Goal: Task Accomplishment & Management: Manage account settings

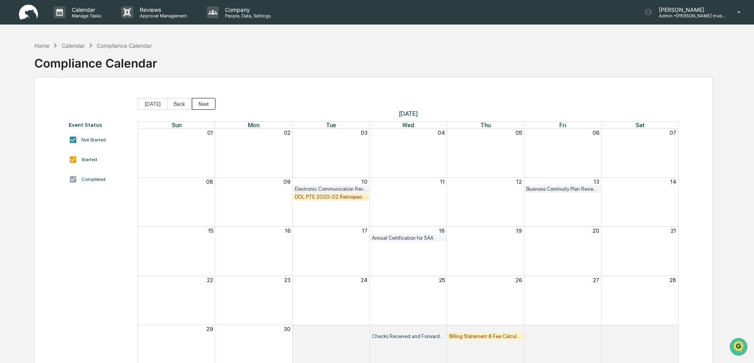
click at [204, 102] on button "Next" at bounding box center [204, 104] width 24 height 12
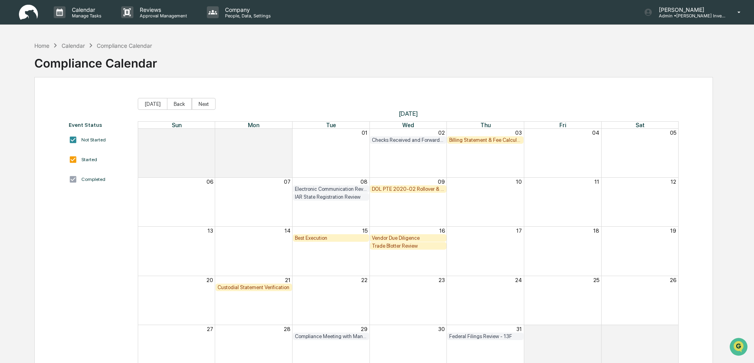
click at [401, 189] on div "DOL PTE 2020-02 Rollover & IRA to IRA Account Review" at bounding box center [408, 189] width 73 height 6
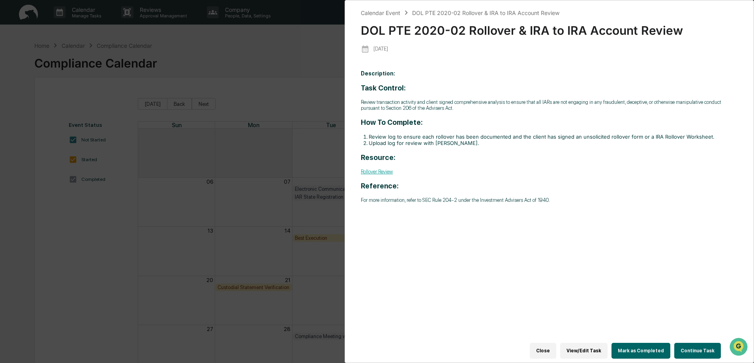
click at [697, 349] on button "Continue Task" at bounding box center [697, 351] width 47 height 16
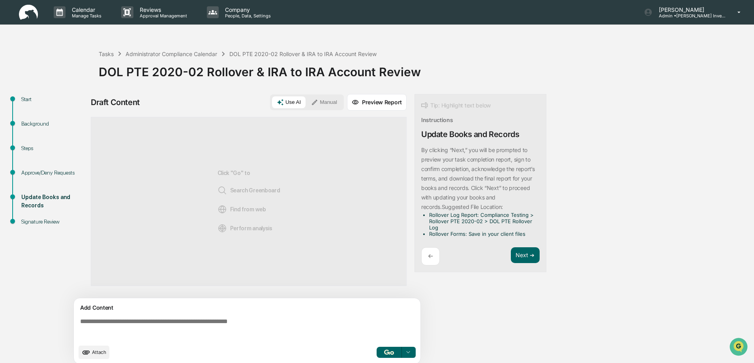
click at [32, 169] on div "Approve/Deny Requests" at bounding box center [53, 173] width 65 height 8
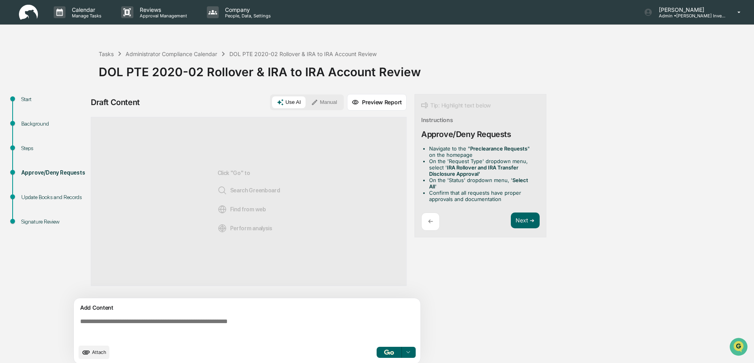
click at [24, 145] on div "Steps" at bounding box center [53, 148] width 65 height 8
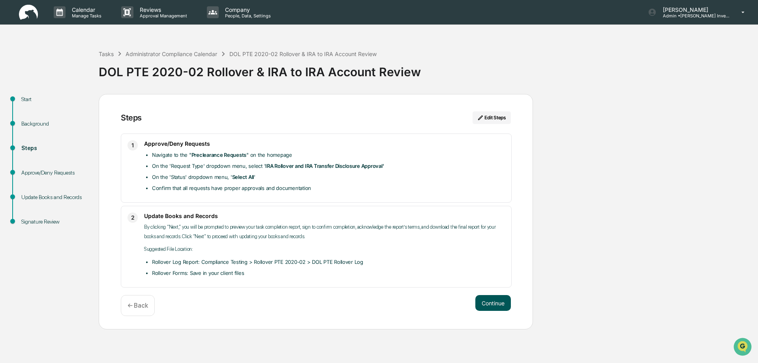
click at [496, 302] on button "Continue" at bounding box center [493, 303] width 36 height 16
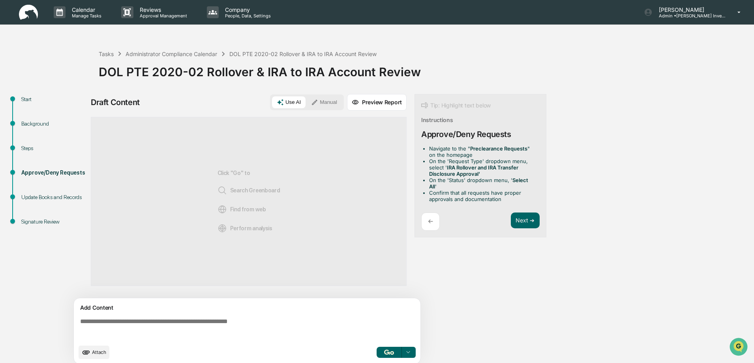
click at [99, 351] on span "Attach" at bounding box center [99, 352] width 14 height 6
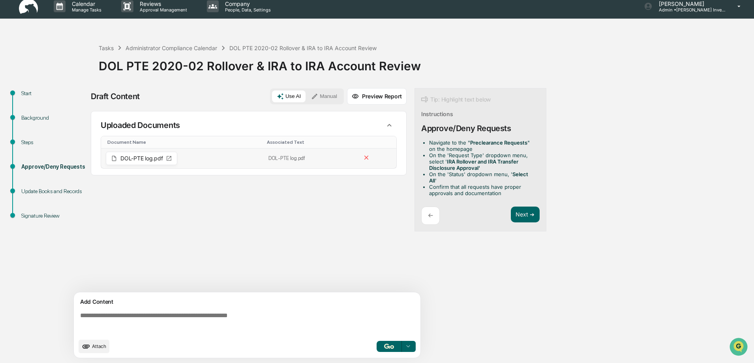
click at [171, 158] on icon at bounding box center [169, 158] width 6 height 6
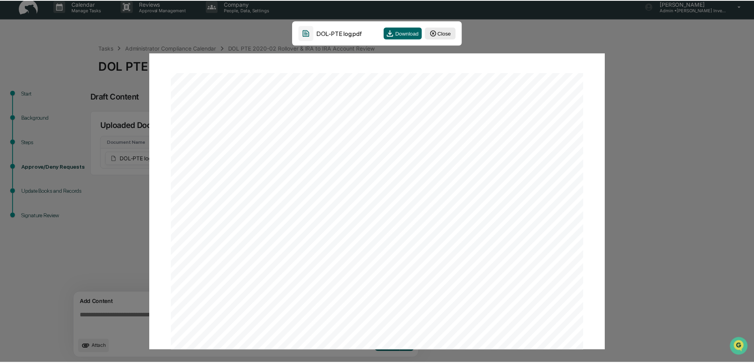
scroll to position [0, 0]
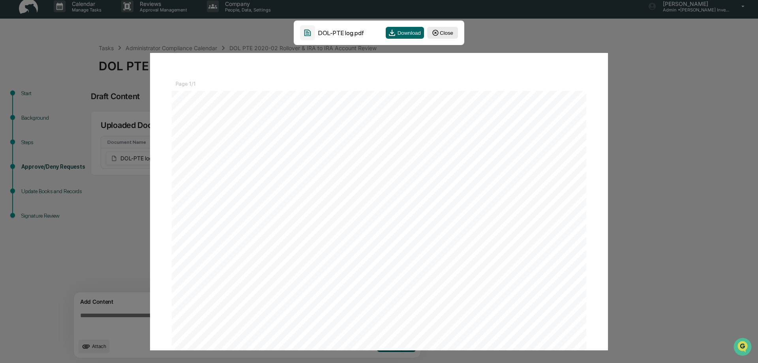
click at [444, 33] on button "Close" at bounding box center [442, 33] width 31 height 12
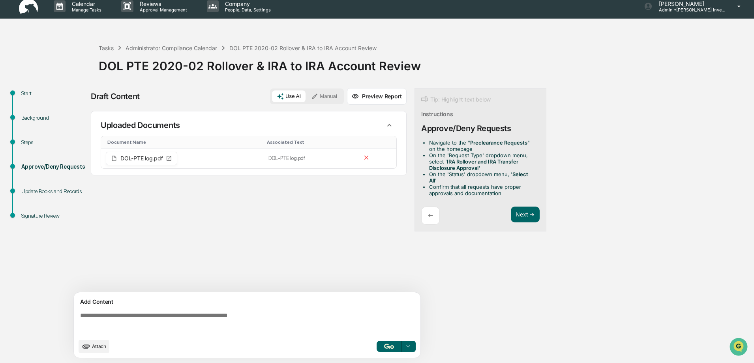
click at [322, 98] on button "Manual" at bounding box center [324, 96] width 36 height 12
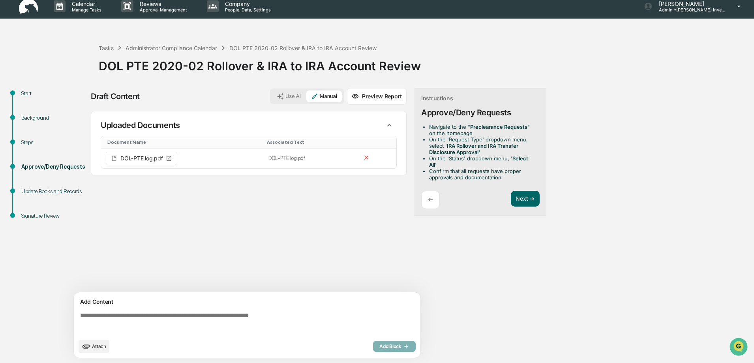
click at [94, 318] on textarea at bounding box center [248, 323] width 343 height 28
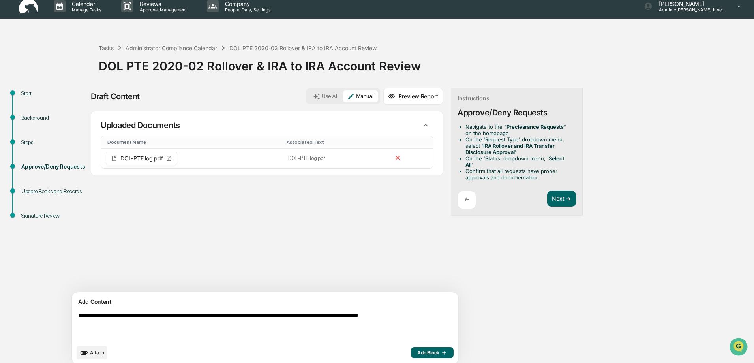
click at [79, 323] on textarea "**********" at bounding box center [246, 326] width 343 height 35
drag, startPoint x: 396, startPoint y: 315, endPoint x: 418, endPoint y: 315, distance: 22.1
click at [418, 315] on textarea "**********" at bounding box center [246, 326] width 343 height 35
click at [87, 323] on textarea "**********" at bounding box center [246, 326] width 343 height 35
click at [130, 324] on textarea "**********" at bounding box center [246, 326] width 343 height 35
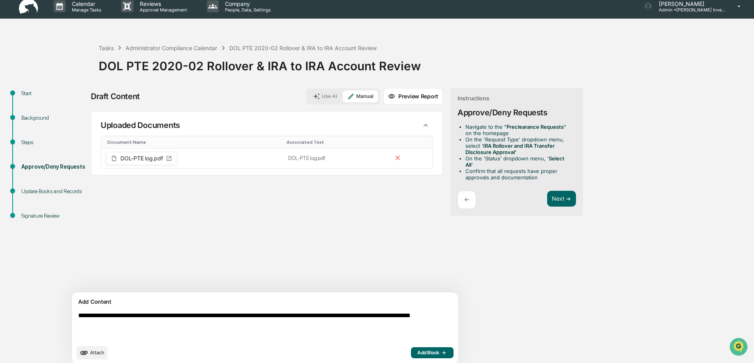
type textarea "**********"
click at [417, 353] on span "Add Block" at bounding box center [432, 352] width 30 height 6
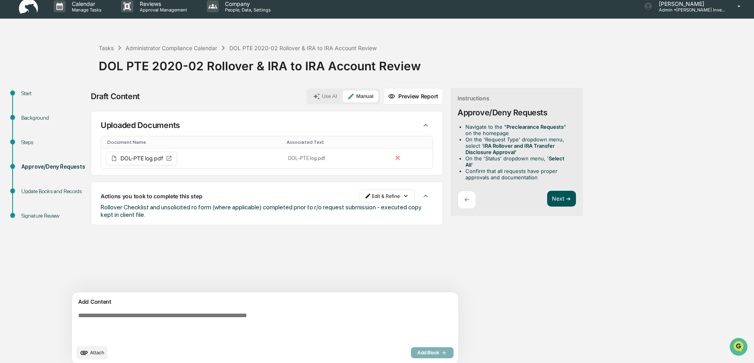
click at [547, 194] on button "Next ➔" at bounding box center [561, 199] width 29 height 16
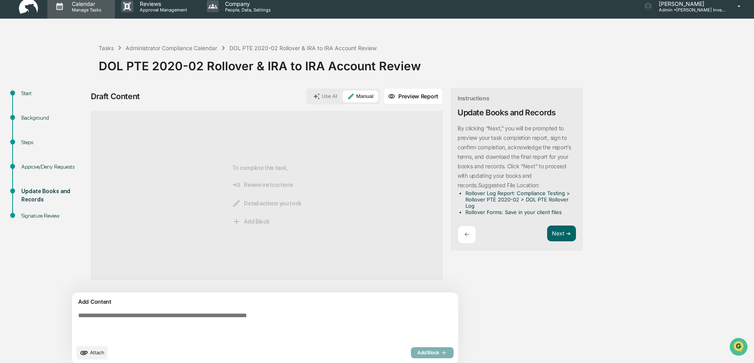
click at [92, 9] on p "Manage Tasks" at bounding box center [86, 10] width 40 height 6
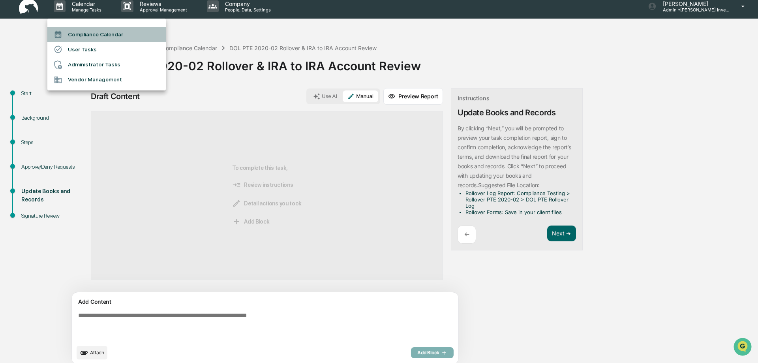
click at [94, 34] on li "Compliance Calendar" at bounding box center [106, 34] width 118 height 15
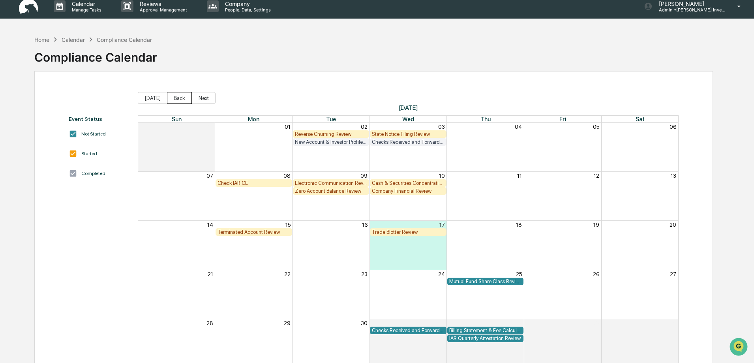
click at [177, 97] on button "Back" at bounding box center [179, 98] width 25 height 12
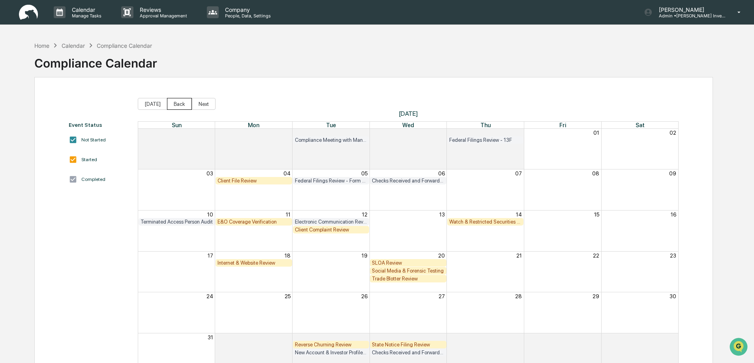
click at [177, 104] on button "Back" at bounding box center [179, 104] width 25 height 12
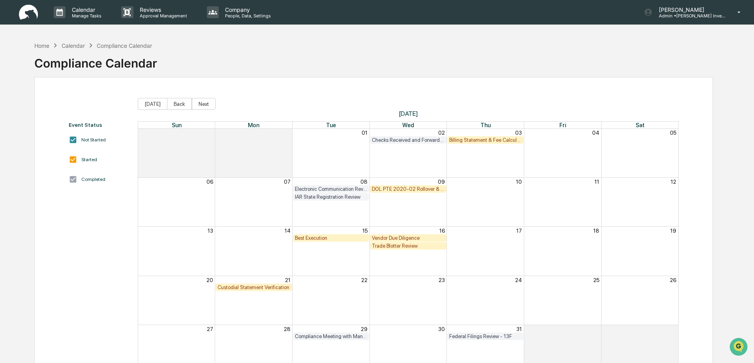
click at [329, 239] on div "Best Execution" at bounding box center [331, 238] width 73 height 6
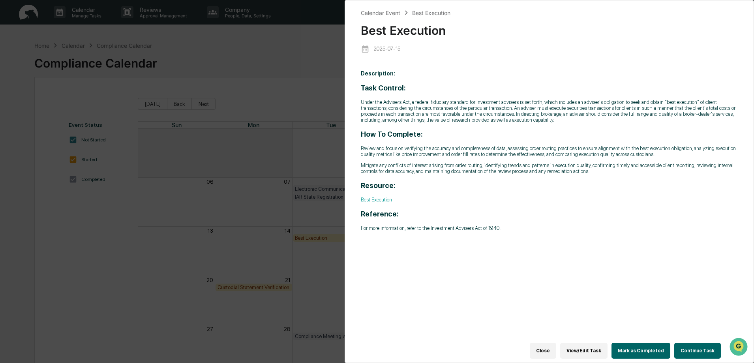
click at [689, 349] on button "Continue Task" at bounding box center [697, 351] width 47 height 16
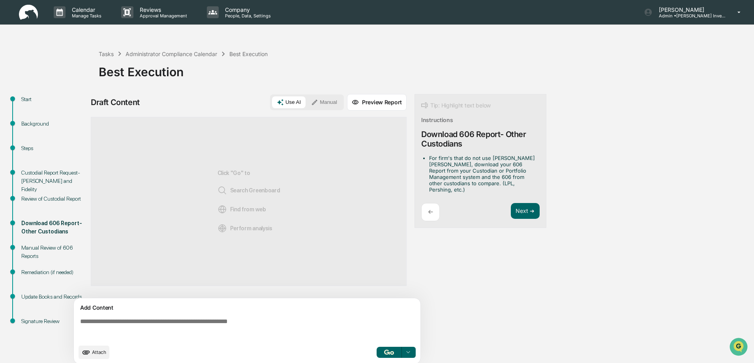
click at [47, 197] on div "Review of Custodial Report" at bounding box center [53, 199] width 65 height 8
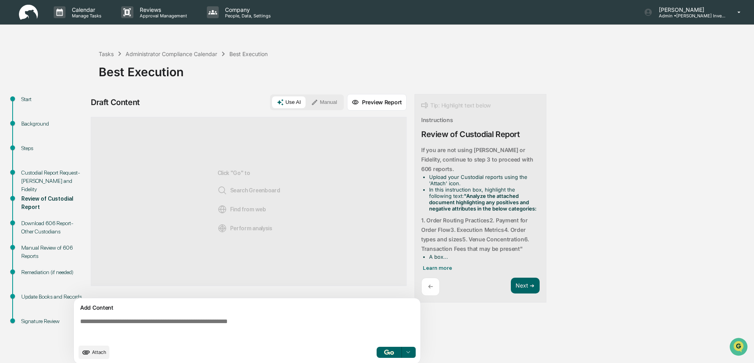
click at [43, 175] on div "Custodial Report Request- [PERSON_NAME] and Fidelity" at bounding box center [53, 181] width 65 height 25
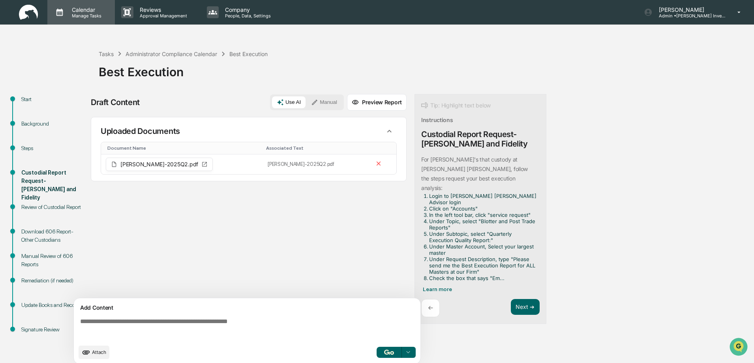
click at [83, 11] on p "Calendar" at bounding box center [86, 9] width 40 height 7
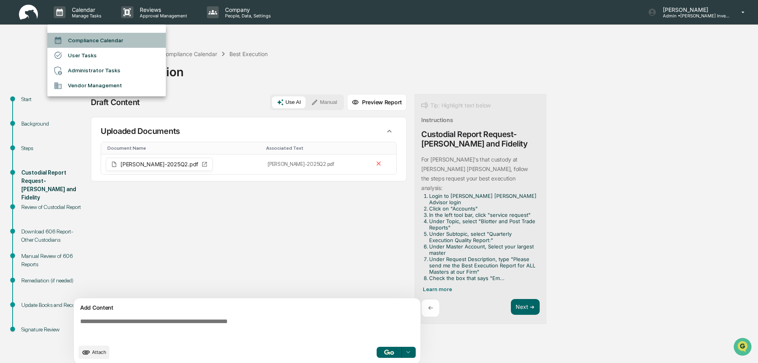
click at [84, 41] on li "Compliance Calendar" at bounding box center [106, 40] width 118 height 15
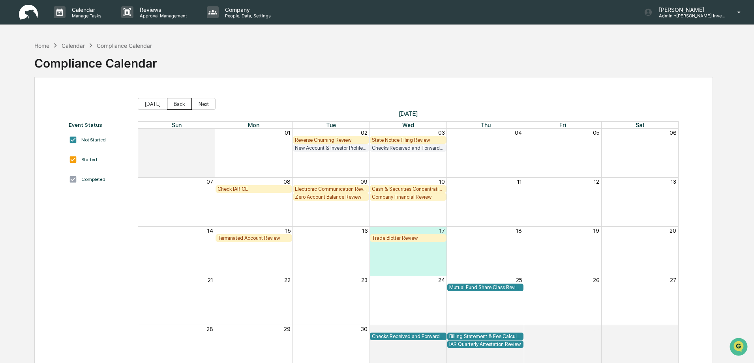
click at [178, 105] on button "Back" at bounding box center [179, 104] width 25 height 12
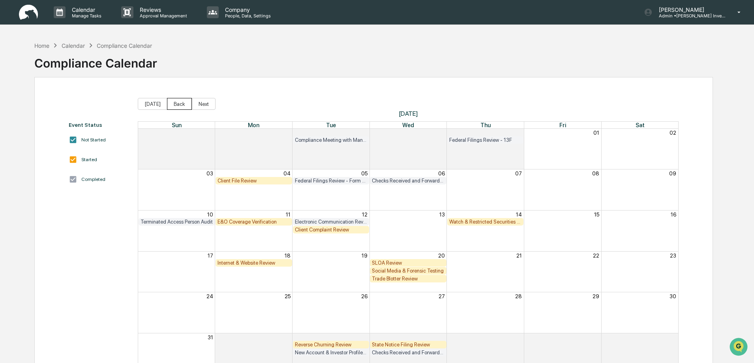
click at [178, 105] on button "Back" at bounding box center [179, 104] width 25 height 12
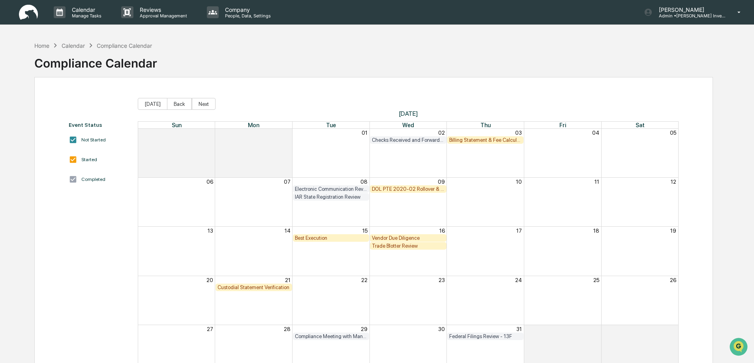
click at [408, 236] on div "Vendor Due Diligence" at bounding box center [408, 238] width 73 height 6
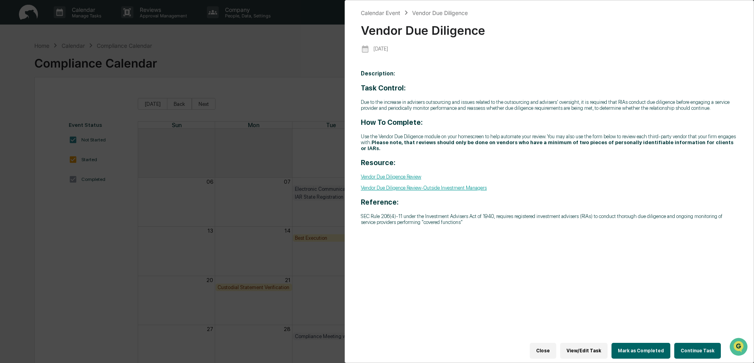
click at [688, 346] on button "Continue Task" at bounding box center [697, 351] width 47 height 16
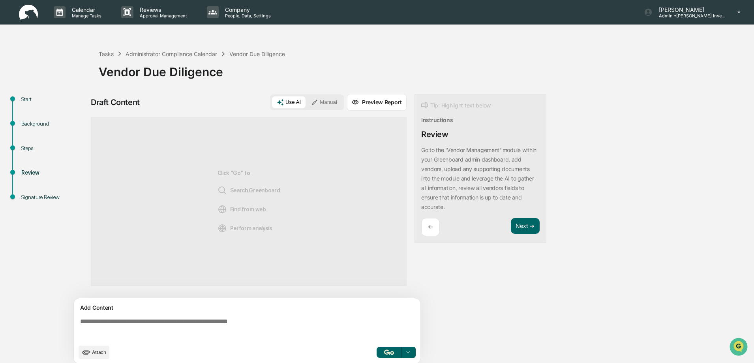
click at [33, 124] on div "Background" at bounding box center [53, 124] width 65 height 8
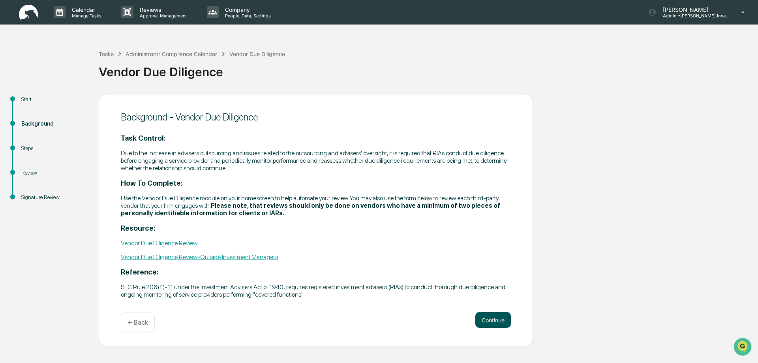
click at [505, 321] on button "Continue" at bounding box center [493, 320] width 36 height 16
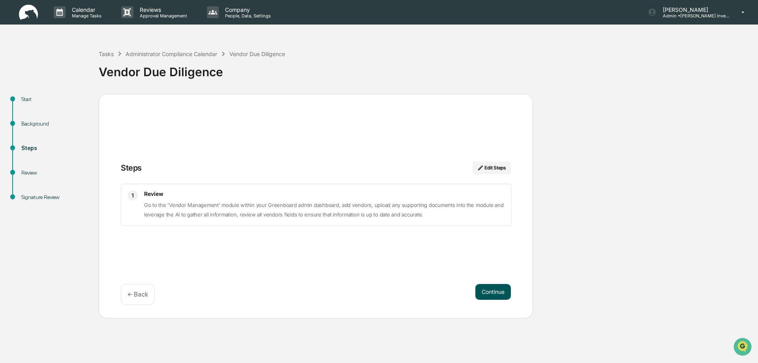
click at [484, 291] on button "Continue" at bounding box center [493, 292] width 36 height 16
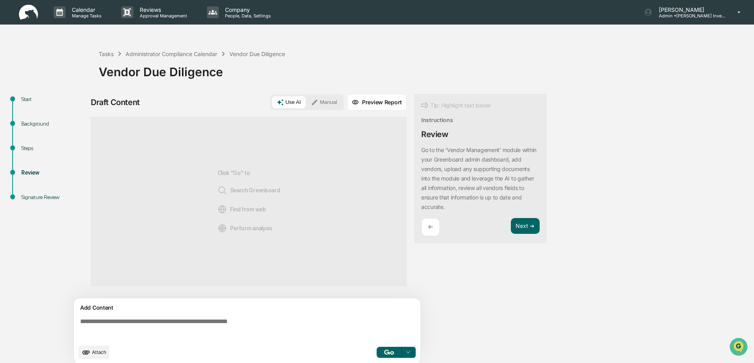
click at [329, 103] on button "Manual" at bounding box center [324, 102] width 36 height 12
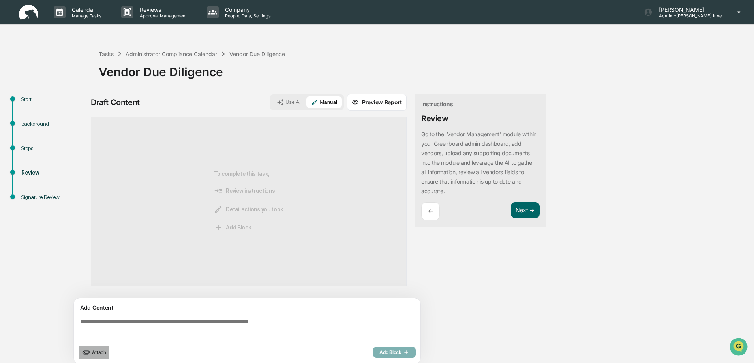
click at [93, 351] on span "Attach" at bounding box center [99, 352] width 14 height 6
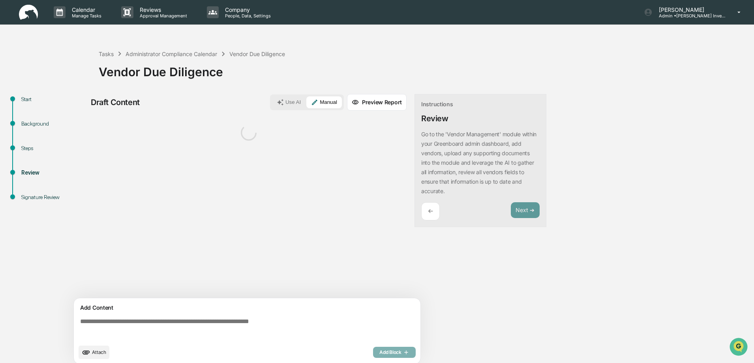
scroll to position [6, 0]
